Goal: Transaction & Acquisition: Book appointment/travel/reservation

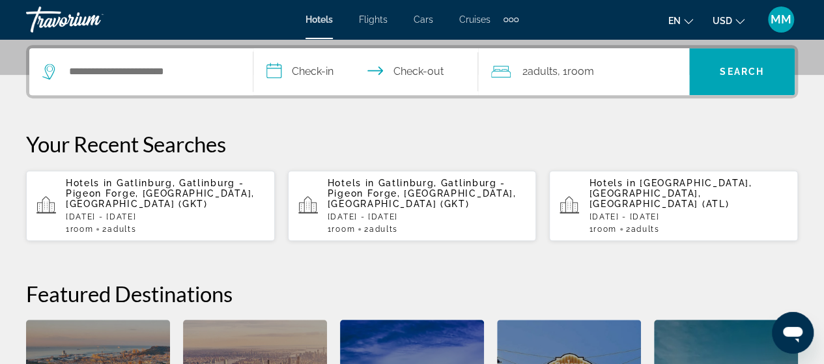
scroll to position [326, 0]
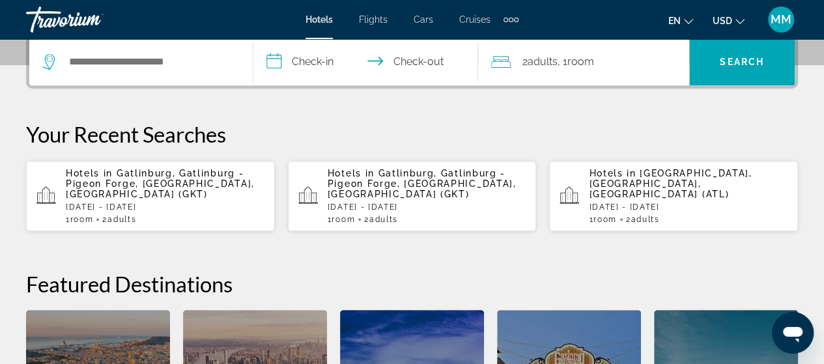
click at [192, 180] on span "Gatlinburg, Gatlinburg - Pigeon Forge, [GEOGRAPHIC_DATA], [GEOGRAPHIC_DATA] (GK…" at bounding box center [160, 183] width 189 height 31
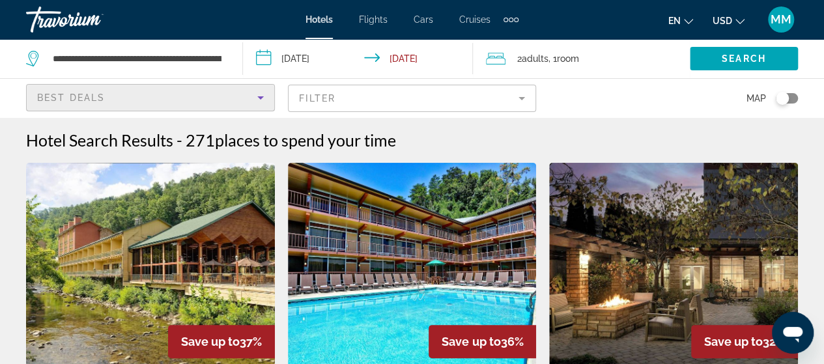
click at [236, 98] on div "Best Deals" at bounding box center [147, 98] width 220 height 16
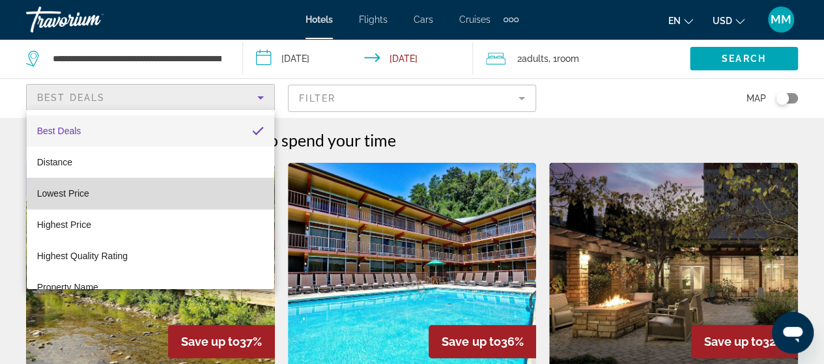
click at [158, 195] on mat-option "Lowest Price" at bounding box center [150, 193] width 247 height 31
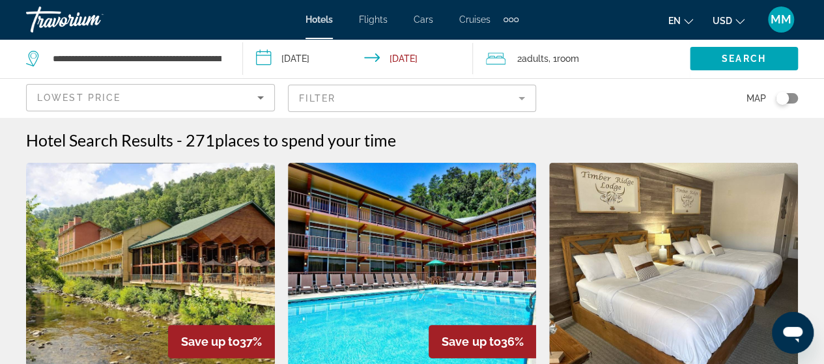
click at [333, 63] on input "**********" at bounding box center [360, 60] width 235 height 43
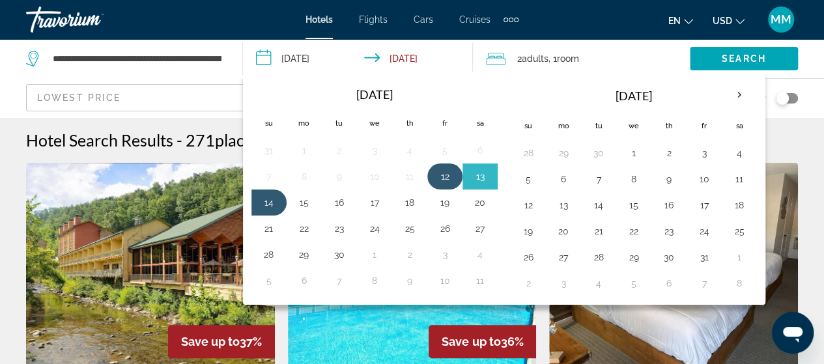
click at [445, 185] on td "12" at bounding box center [444, 176] width 35 height 26
click at [270, 209] on td "14" at bounding box center [268, 202] width 35 height 26
click at [729, 57] on span "Search" at bounding box center [743, 58] width 44 height 10
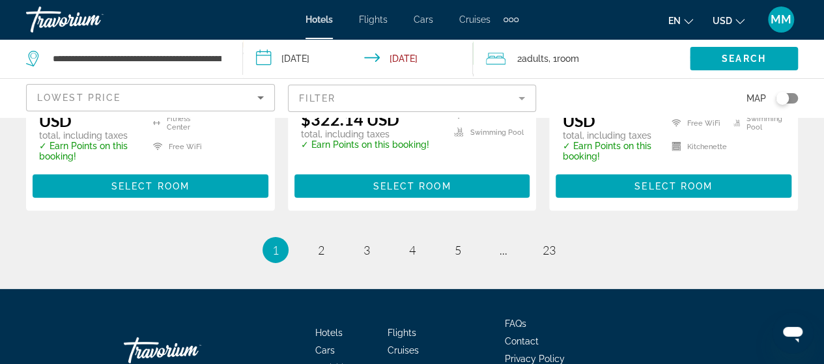
scroll to position [1953, 0]
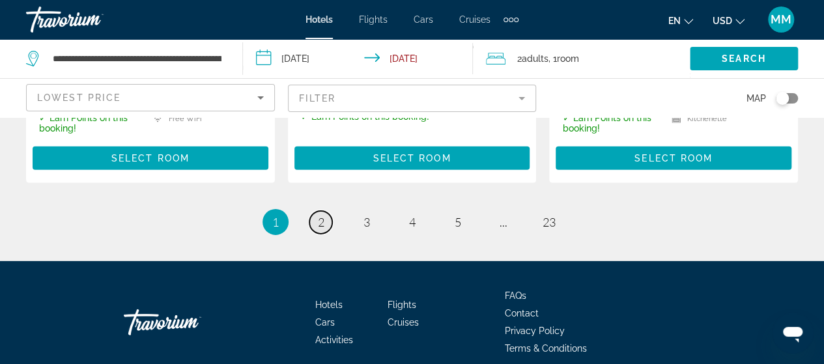
click at [316, 212] on link "page 2" at bounding box center [320, 222] width 23 height 23
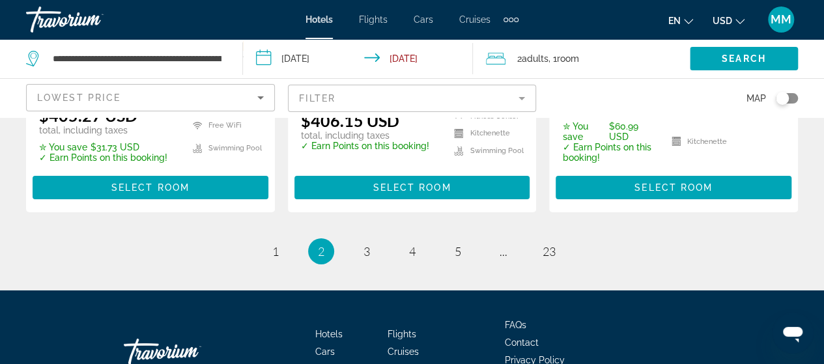
scroll to position [2117, 0]
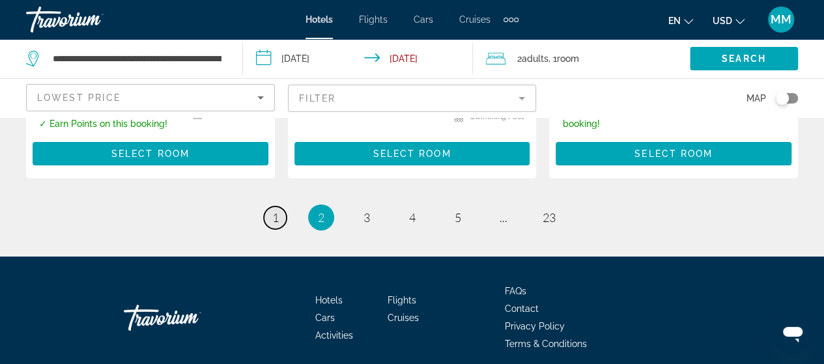
click at [281, 206] on link "page 1" at bounding box center [275, 217] width 23 height 23
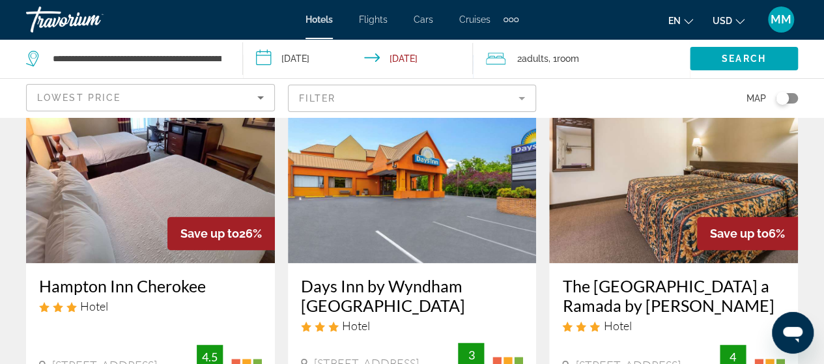
scroll to position [586, 0]
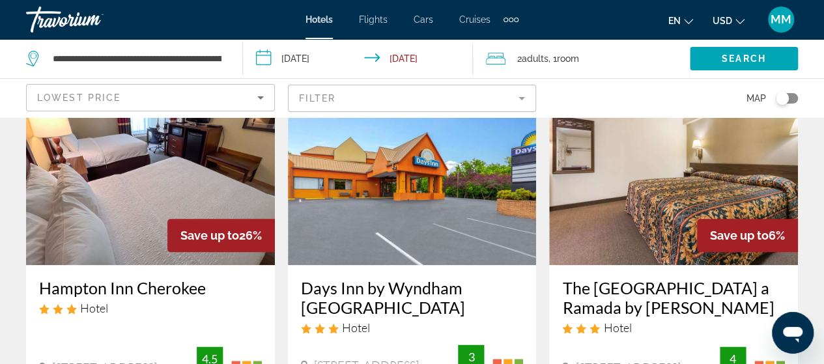
click at [754, 148] on img "Main content" at bounding box center [673, 161] width 249 height 208
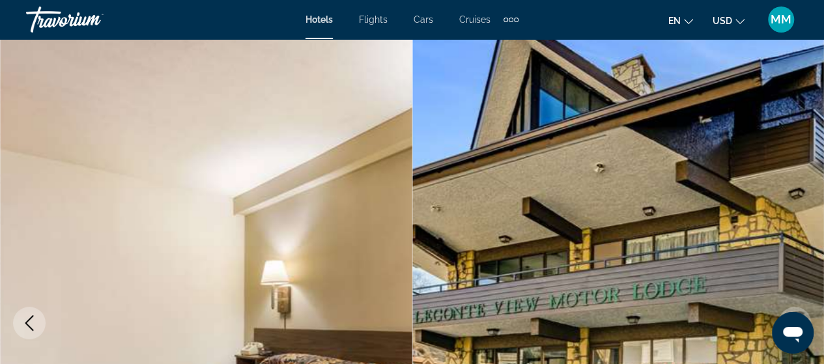
scroll to position [195, 0]
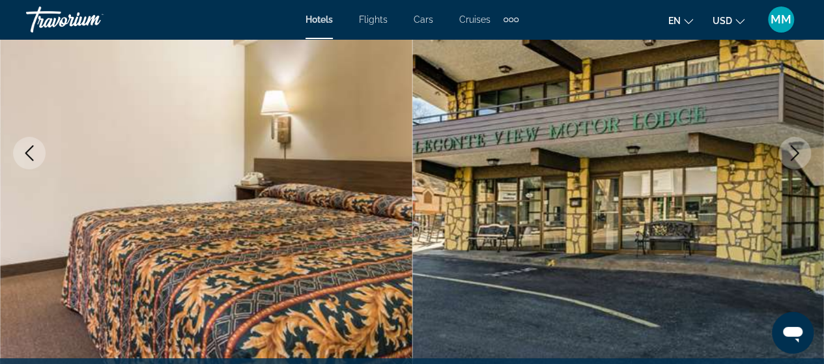
click at [796, 157] on icon "Next image" at bounding box center [794, 153] width 16 height 16
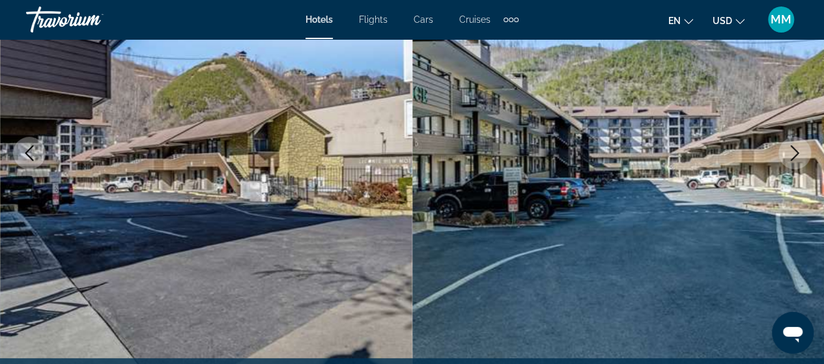
click at [792, 155] on icon "Next image" at bounding box center [794, 153] width 16 height 16
